Goal: Find specific page/section: Find specific page/section

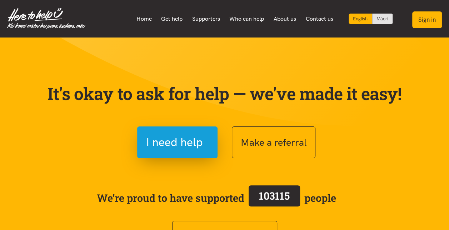
click at [426, 17] on button "Sign in" at bounding box center [427, 19] width 30 height 17
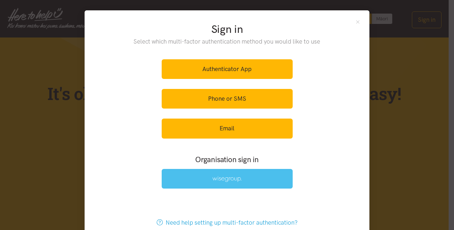
click at [212, 179] on img at bounding box center [226, 179] width 29 height 6
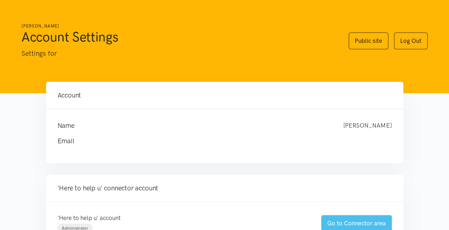
click at [356, 218] on link "Go to Connector area" at bounding box center [356, 223] width 71 height 17
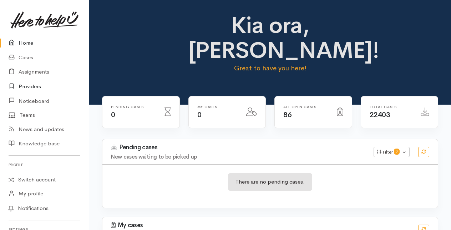
click at [25, 87] on link "Providers" at bounding box center [44, 86] width 89 height 15
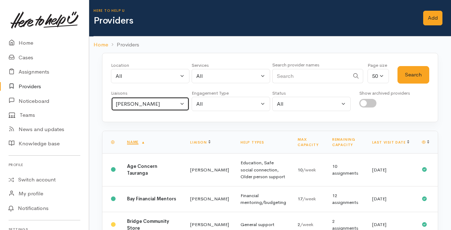
click at [181, 101] on button "[PERSON_NAME]" at bounding box center [150, 104] width 79 height 15
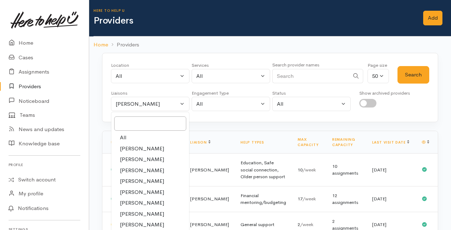
click at [137, 134] on link "All" at bounding box center [150, 137] width 78 height 11
select select "null"
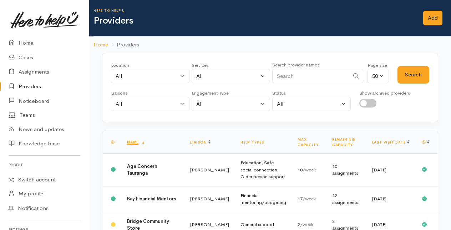
click at [277, 74] on input "Search" at bounding box center [310, 76] width 77 height 15
type input "triple"
click at [407, 72] on button "Search" at bounding box center [414, 74] width 32 height 17
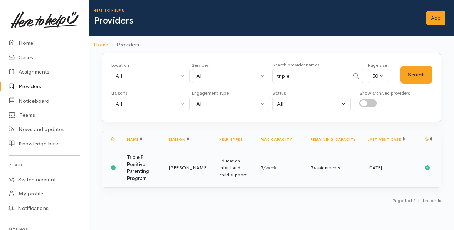
click at [159, 166] on td "Triple P Positive Parenting Program" at bounding box center [142, 168] width 42 height 40
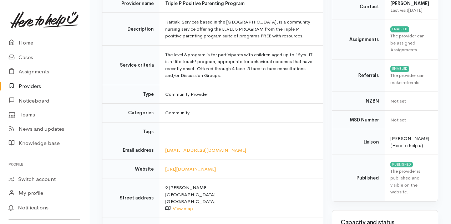
scroll to position [96, 0]
click at [33, 84] on link "Providers" at bounding box center [44, 86] width 89 height 15
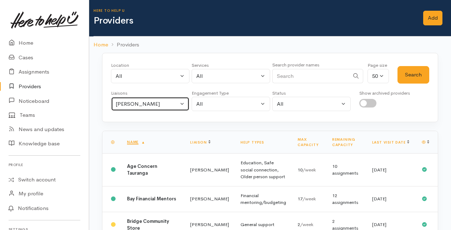
click at [182, 99] on button "Amanda Gabb" at bounding box center [150, 104] width 79 height 15
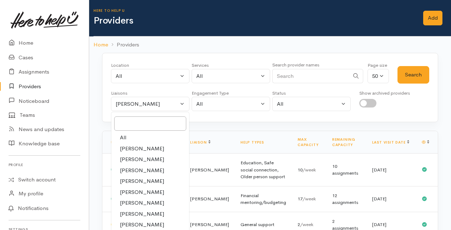
click at [142, 136] on link "All" at bounding box center [150, 137] width 78 height 11
select select "null"
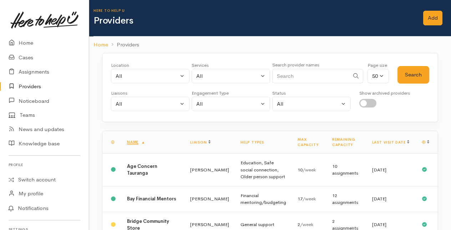
click at [282, 76] on input "Search" at bounding box center [310, 76] width 77 height 15
type input "true"
click at [414, 74] on button "Search" at bounding box center [414, 74] width 32 height 17
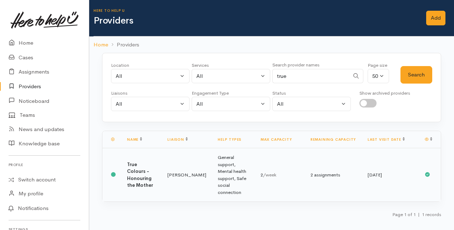
click at [137, 168] on b "True Colours - Honouring the Mother" at bounding box center [140, 174] width 26 height 27
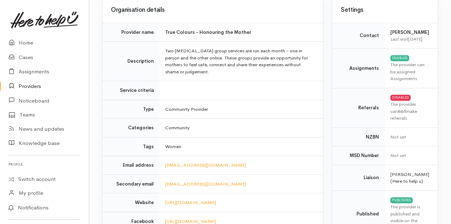
scroll to position [67, 0]
click at [28, 45] on link "Home" at bounding box center [44, 43] width 89 height 15
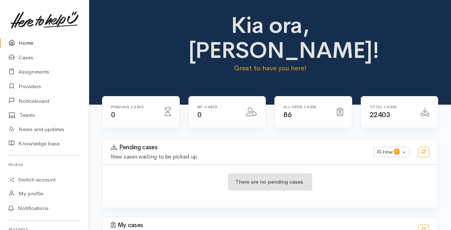
click at [28, 43] on link "Home" at bounding box center [44, 43] width 89 height 15
click at [27, 41] on link "Home" at bounding box center [44, 43] width 89 height 15
